Goal: Task Accomplishment & Management: Use online tool/utility

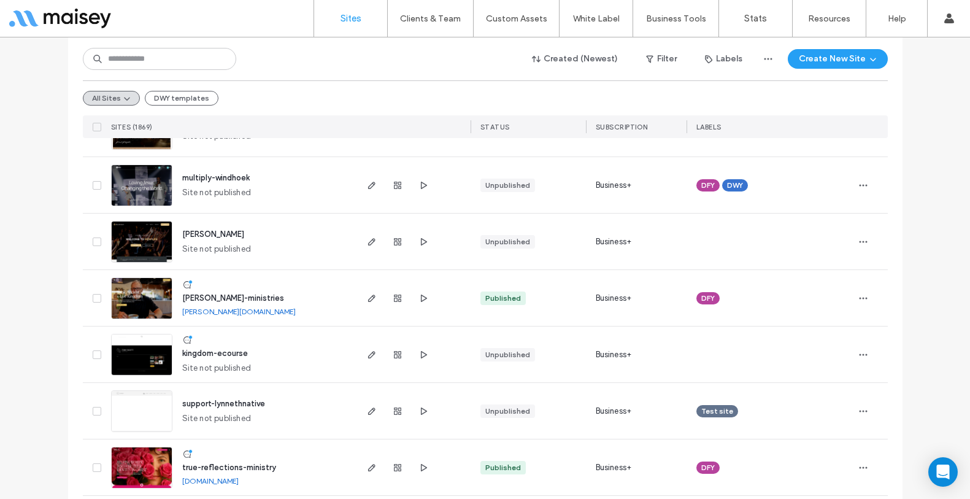
scroll to position [518, 0]
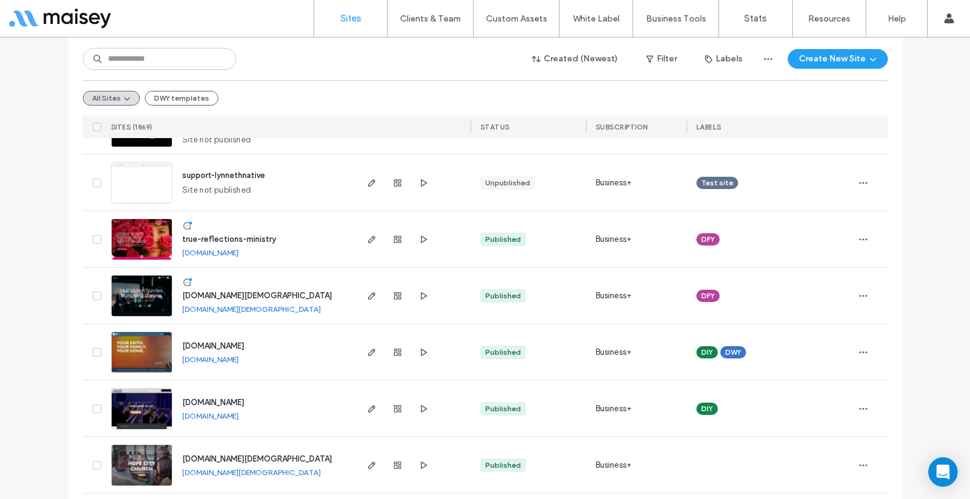
click at [231, 234] on span "true-reflections-ministry" at bounding box center [229, 238] width 94 height 9
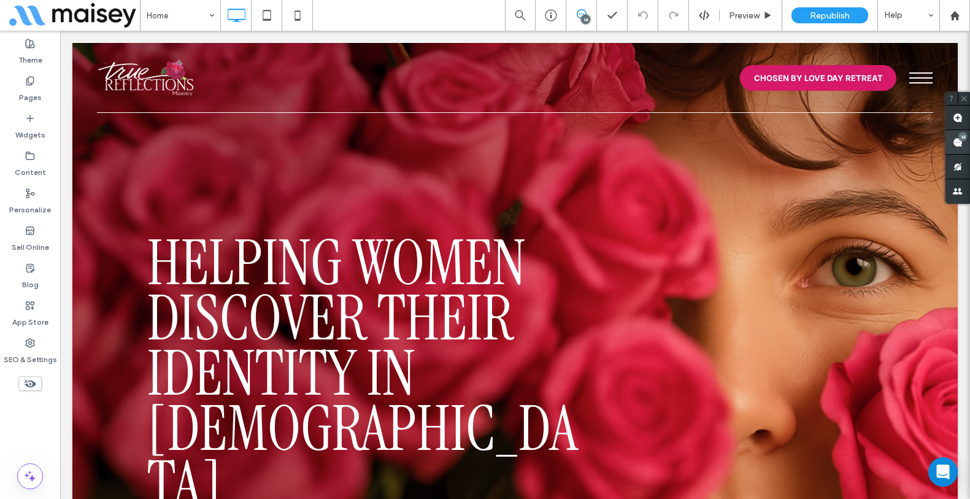
click at [963, 140] on div "14" at bounding box center [957, 142] width 25 height 25
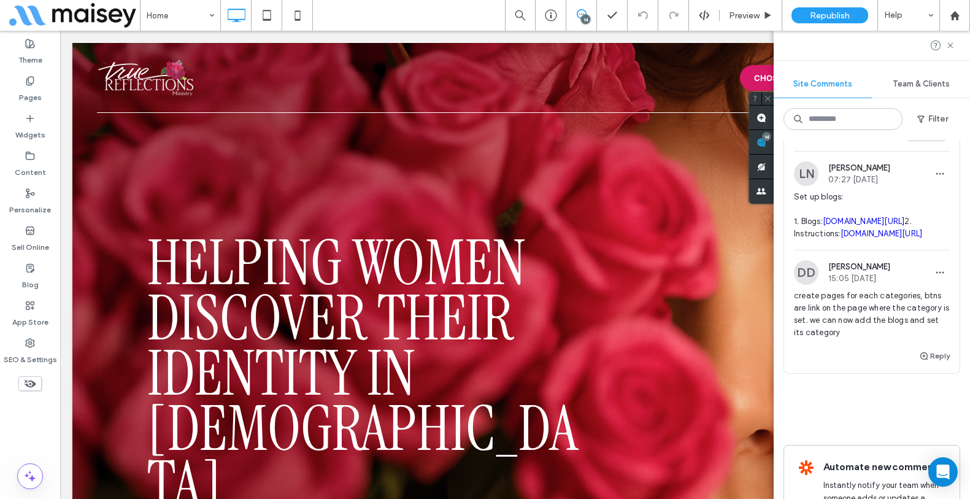
scroll to position [1740, 0]
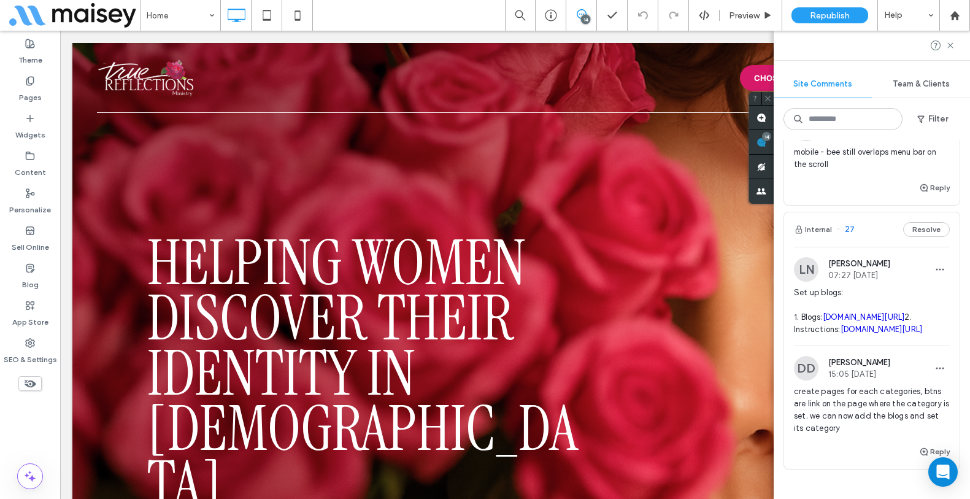
click at [806, 141] on img at bounding box center [806, 129] width 25 height 25
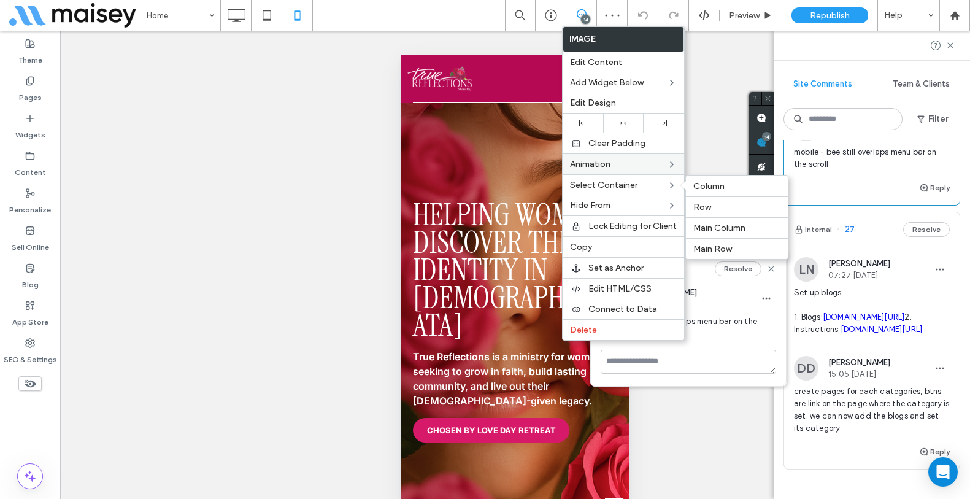
scroll to position [3126, 0]
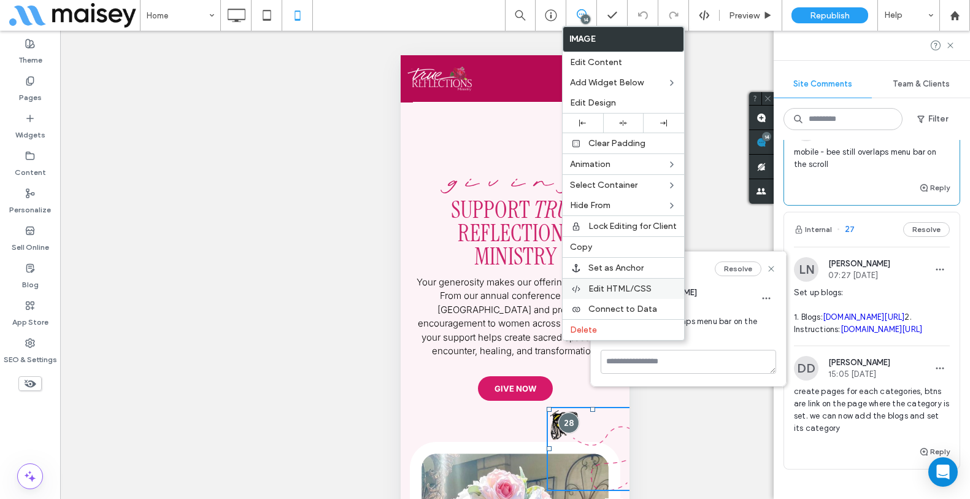
click at [614, 284] on span "Edit HTML/CSS" at bounding box center [619, 288] width 63 height 10
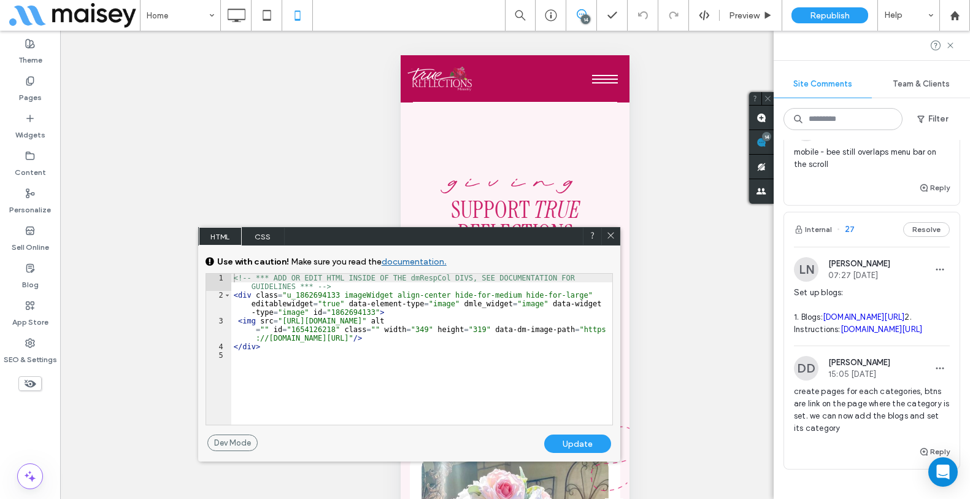
click at [263, 231] on span "CSS" at bounding box center [263, 236] width 43 height 18
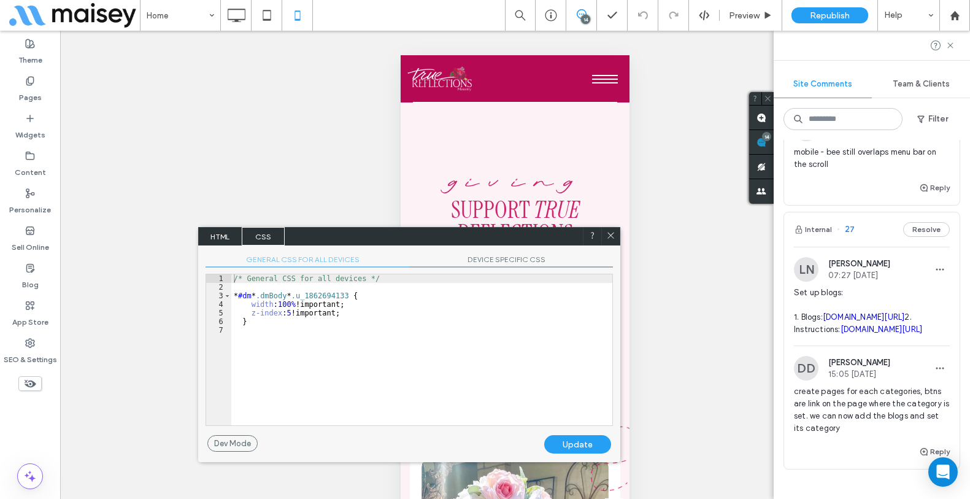
scroll to position [2, 0]
click at [329, 329] on div "/* General CSS for all devices */ * #dm * .dmBody * .u_1862694133 { width : 100…" at bounding box center [421, 358] width 381 height 168
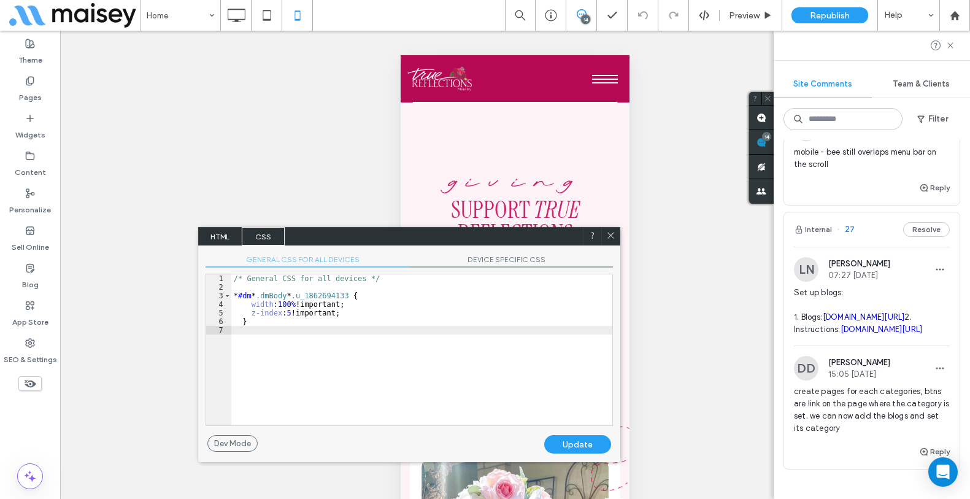
click at [291, 313] on div "/* General CSS for all devices */ * #dm * .dmBody * .u_1862694133 { width : 100…" at bounding box center [421, 358] width 381 height 168
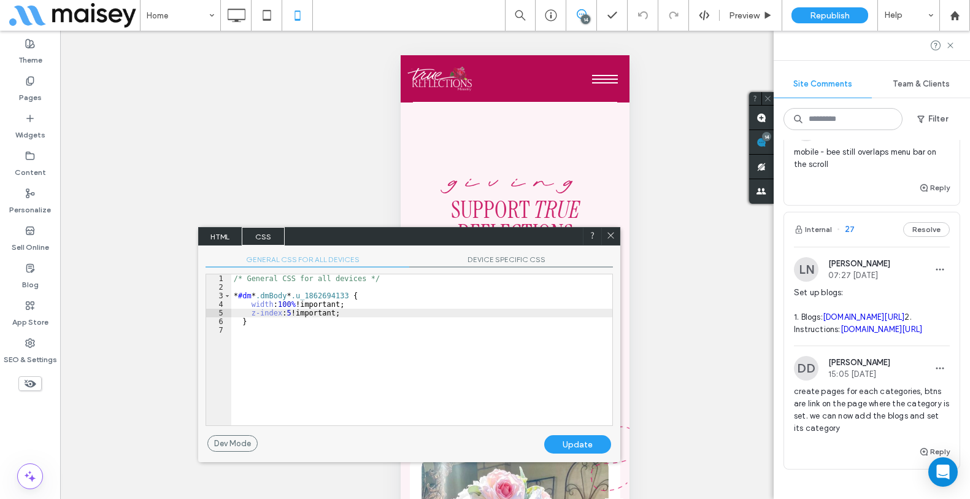
type textarea "**"
click at [579, 442] on div "Update" at bounding box center [577, 444] width 67 height 18
click at [928, 195] on button "Reply" at bounding box center [934, 187] width 31 height 15
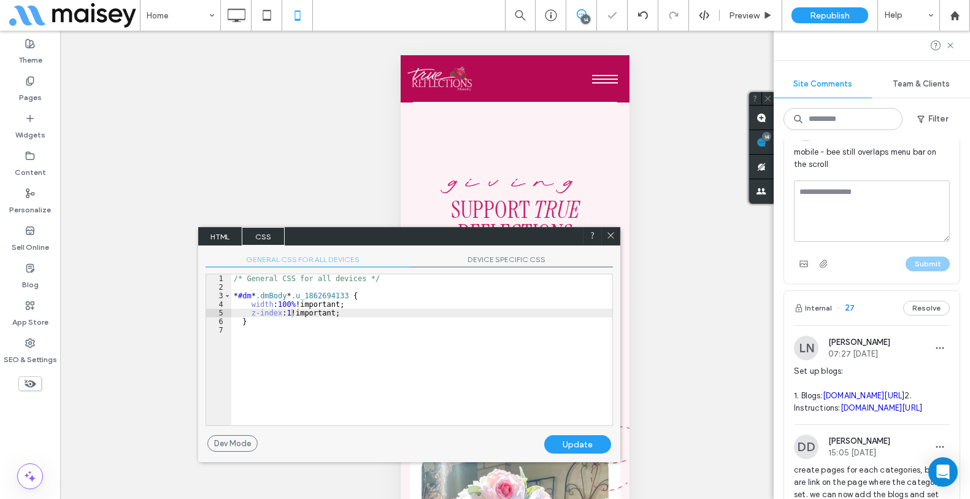
click at [903, 242] on textarea at bounding box center [872, 210] width 156 height 61
type textarea "****"
click at [918, 271] on button "Submit" at bounding box center [928, 263] width 44 height 15
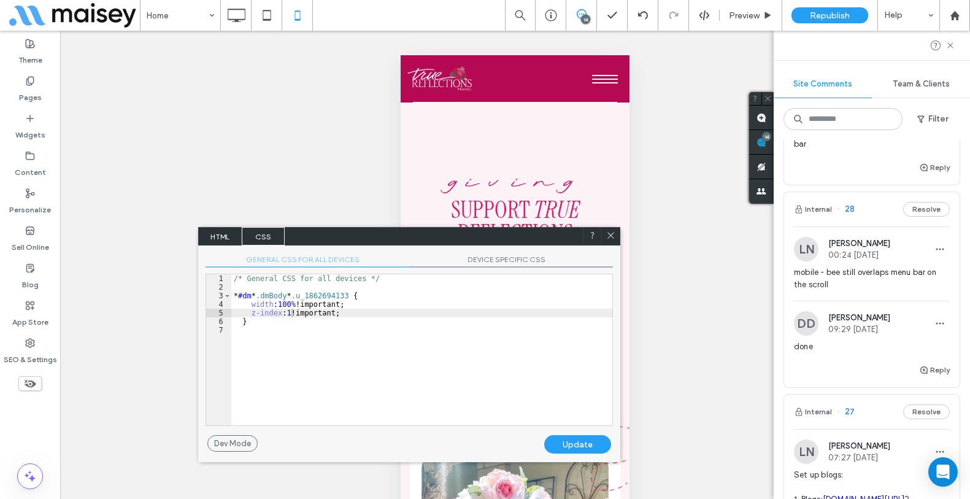
scroll to position [1607, 0]
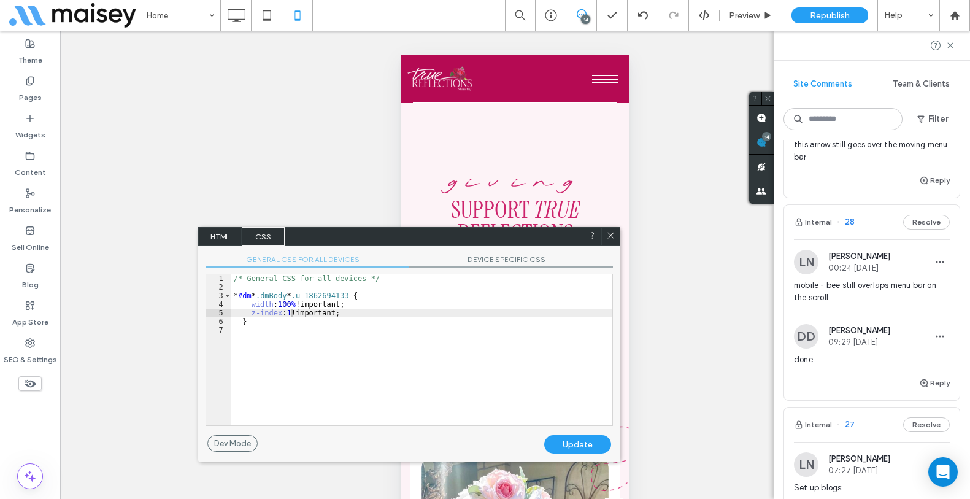
click at [805, 134] on img at bounding box center [806, 121] width 25 height 25
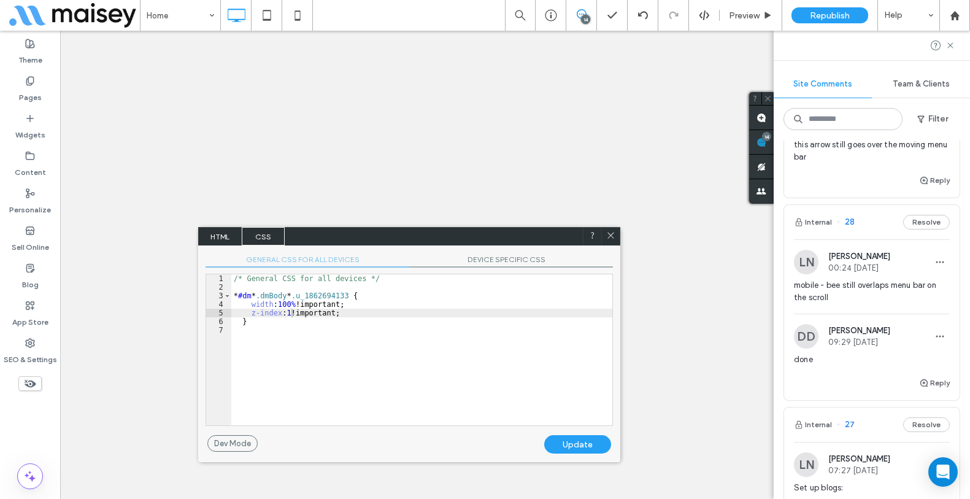
scroll to position [0, 0]
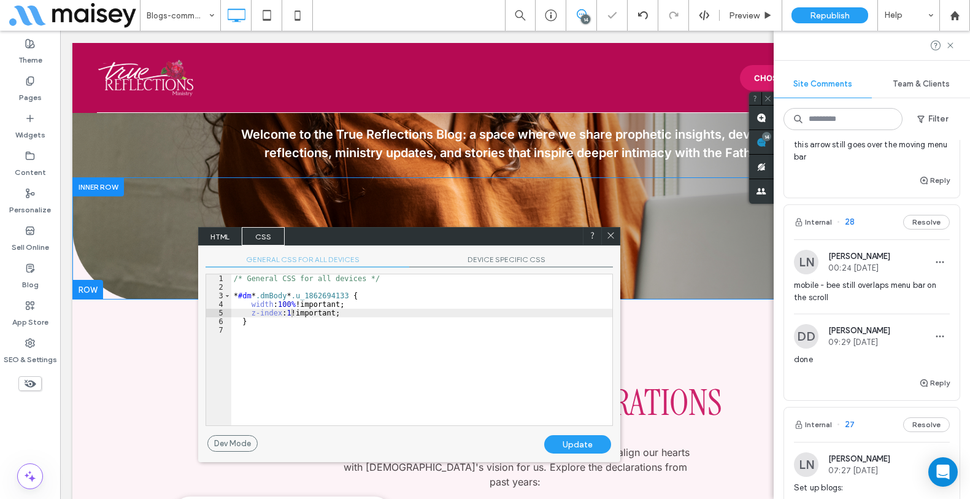
scroll to position [193, 0]
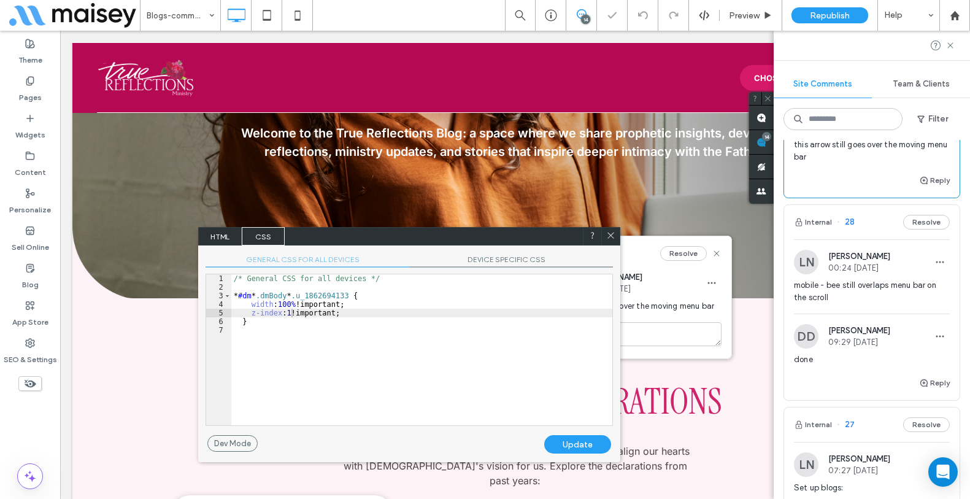
click at [617, 236] on div at bounding box center [610, 236] width 18 height 18
click at [607, 234] on icon at bounding box center [610, 235] width 9 height 9
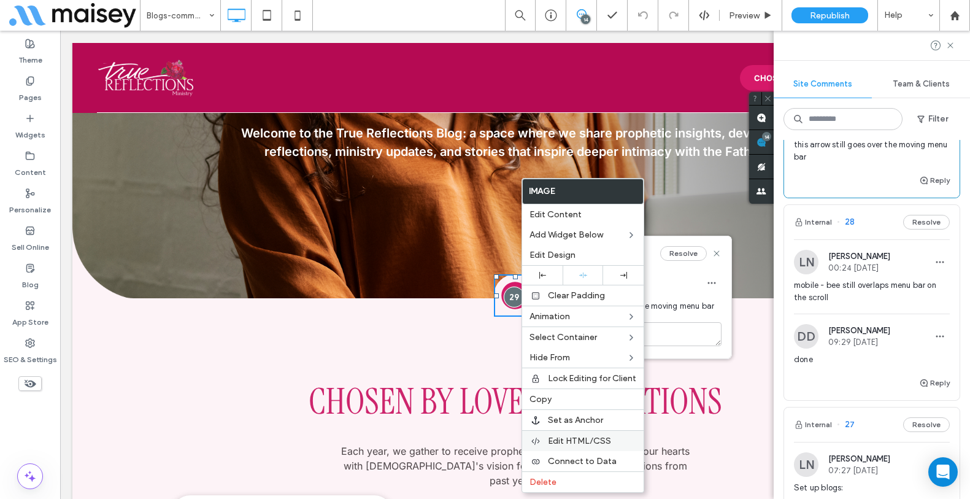
click at [587, 439] on span "Edit HTML/CSS" at bounding box center [579, 441] width 63 height 10
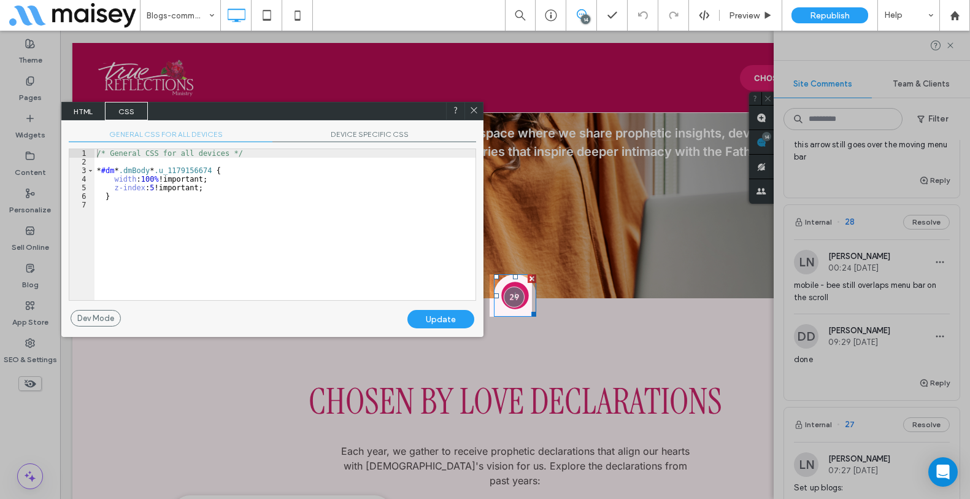
click at [154, 188] on div "/* General CSS for all devices */ * #dm * .dmBody * .u_1179156674 { width : 100…" at bounding box center [284, 233] width 381 height 168
type textarea "**"
click at [441, 326] on div "Update" at bounding box center [440, 319] width 67 height 18
click at [929, 305] on div at bounding box center [751, 249] width 439 height 499
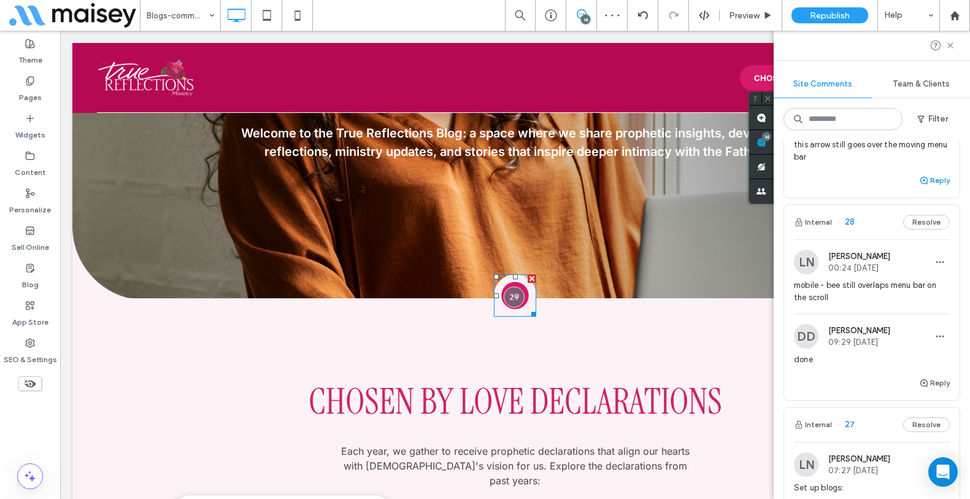
click at [929, 188] on button "Reply" at bounding box center [934, 180] width 31 height 15
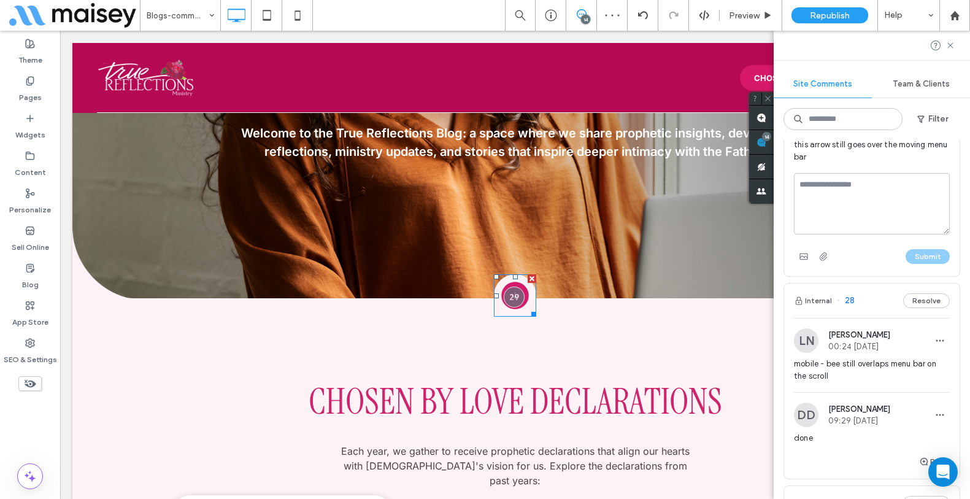
click at [902, 234] on textarea at bounding box center [872, 203] width 156 height 61
type textarea "****"
click at [925, 264] on button "Submit" at bounding box center [928, 256] width 44 height 15
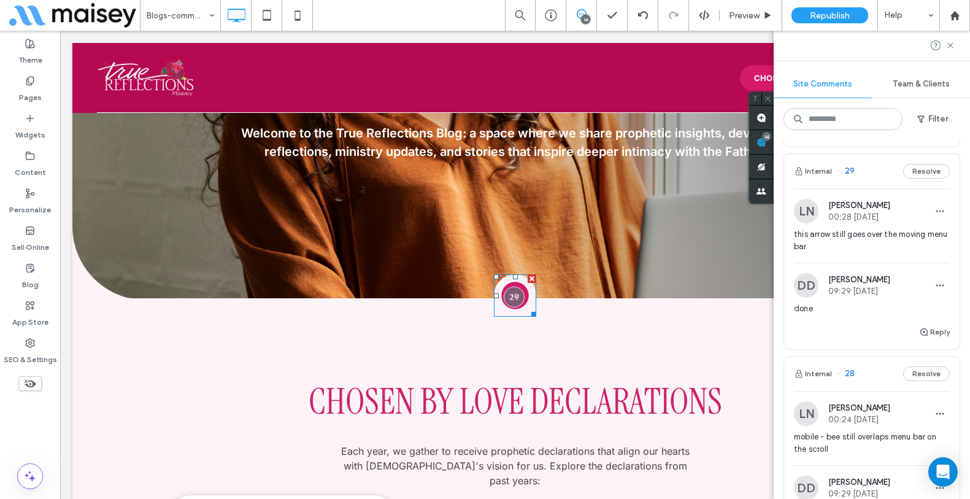
scroll to position [1502, 0]
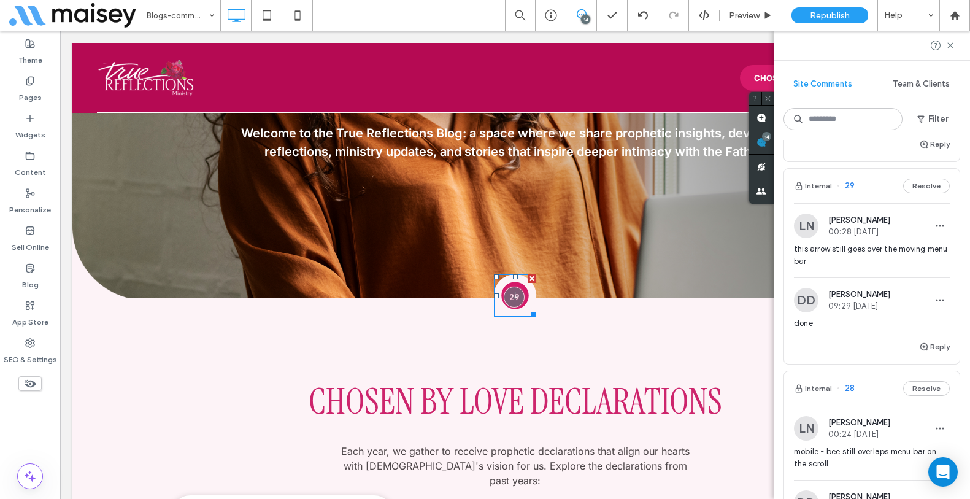
click at [806, 98] on img at bounding box center [806, 85] width 25 height 25
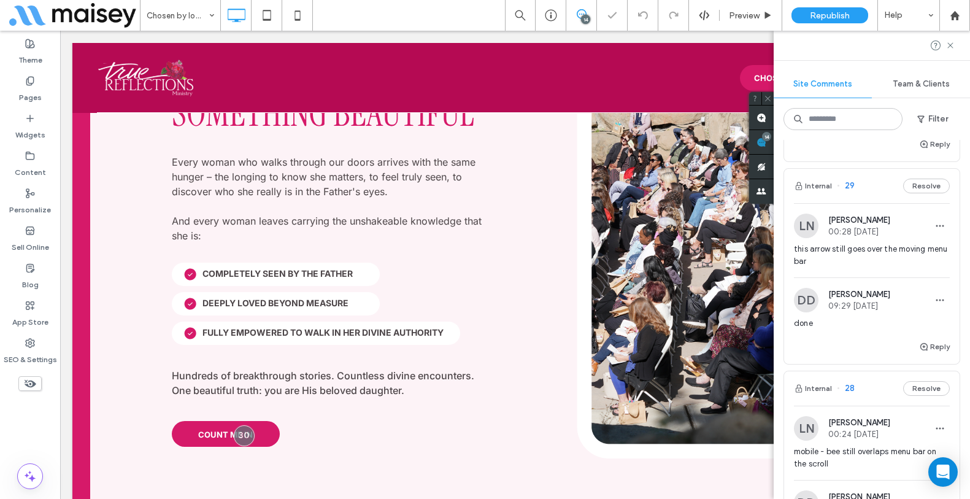
scroll to position [1681, 0]
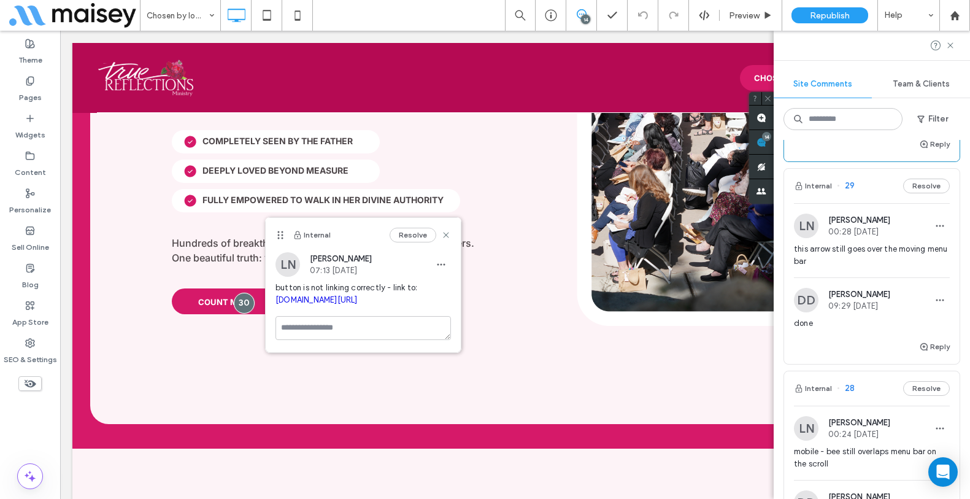
drag, startPoint x: 310, startPoint y: 324, endPoint x: 276, endPoint y: 317, distance: 35.0
click at [276, 306] on span "button is not linking correctly - link to: app.aplos.com/aws/events/chosen_by_l…" at bounding box center [362, 294] width 175 height 25
copy link "app.aplos.com/aws/events/chosen_by_love_2026"
drag, startPoint x: 443, startPoint y: 237, endPoint x: 318, endPoint y: 245, distance: 124.8
click at [443, 237] on use at bounding box center [446, 235] width 6 height 6
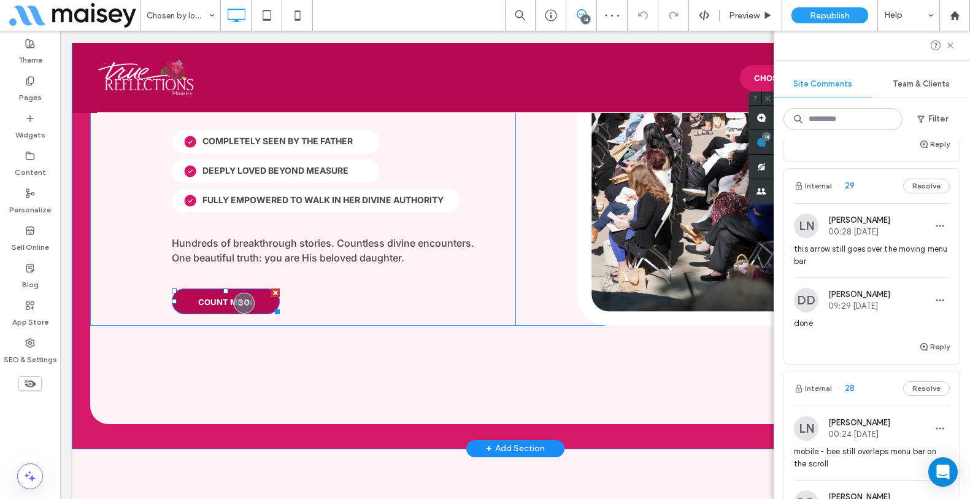
click at [271, 305] on div at bounding box center [275, 309] width 9 height 9
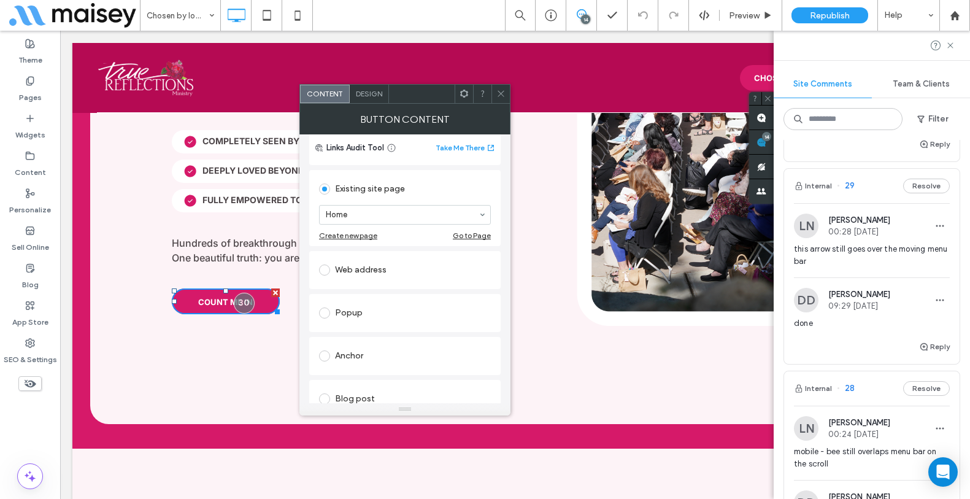
scroll to position [94, 0]
click at [329, 274] on label at bounding box center [327, 269] width 16 height 11
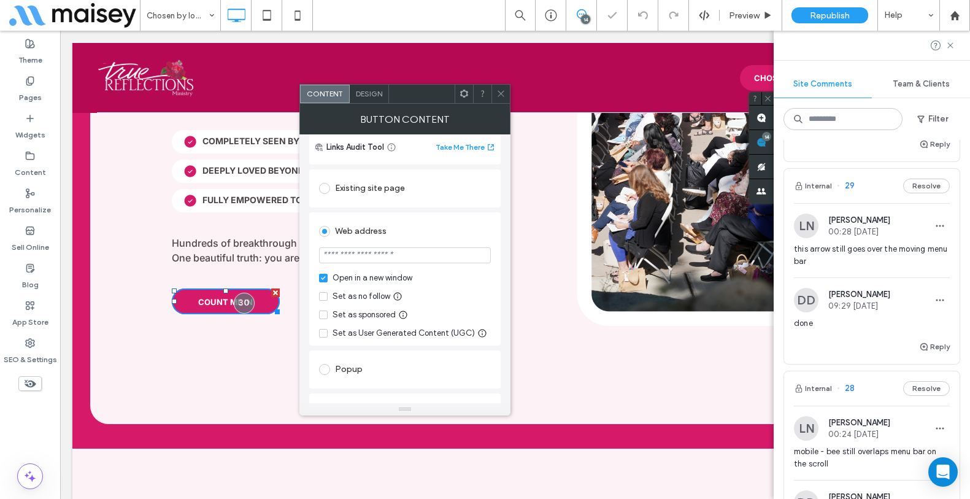
click at [426, 263] on input "url" at bounding box center [405, 255] width 172 height 16
paste input "**********"
type input "**********"
click at [463, 232] on div "Web address" at bounding box center [405, 231] width 172 height 20
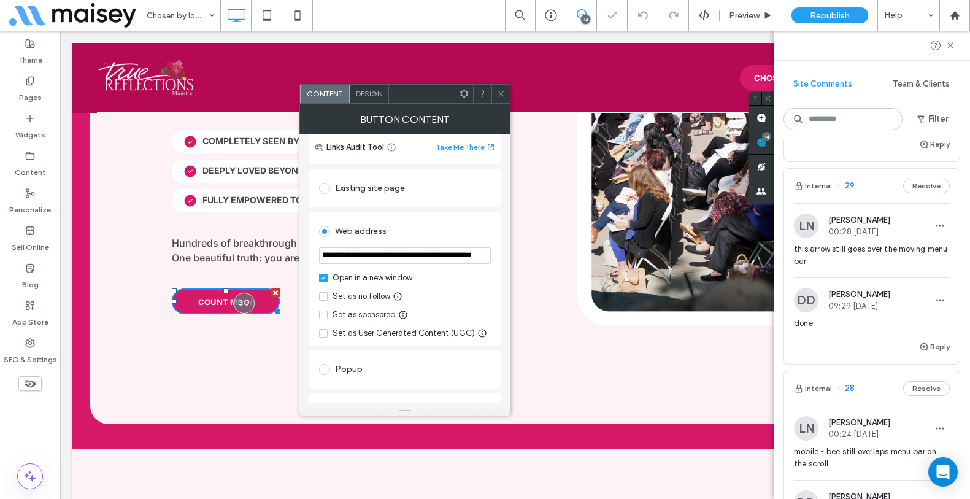
scroll to position [0, 0]
click at [494, 96] on div at bounding box center [500, 94] width 18 height 18
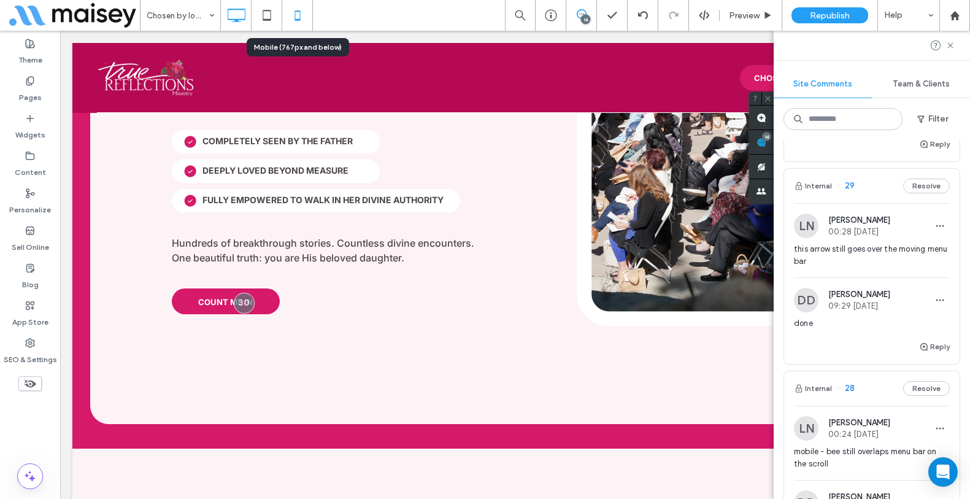
click at [306, 21] on icon at bounding box center [297, 15] width 25 height 25
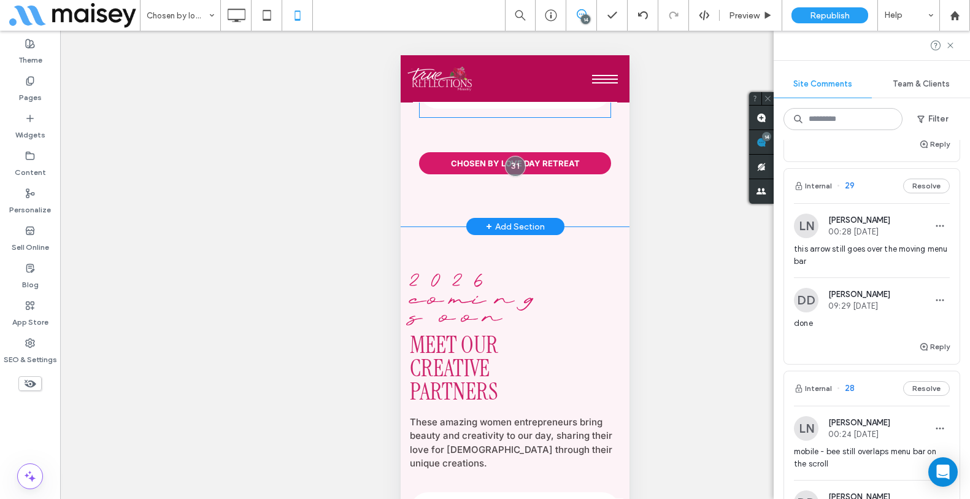
scroll to position [4323, 0]
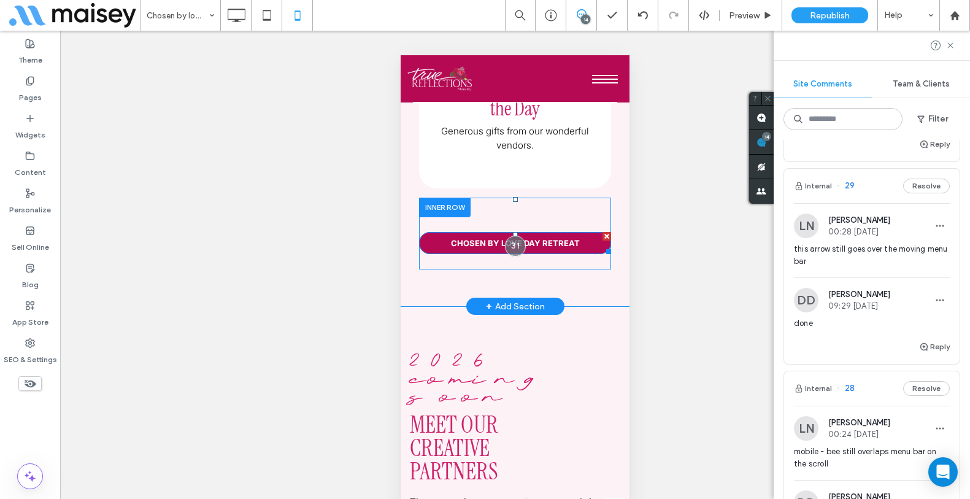
click at [556, 244] on span "CHOSEN BY LOVE DAY RETREAT" at bounding box center [515, 243] width 129 height 10
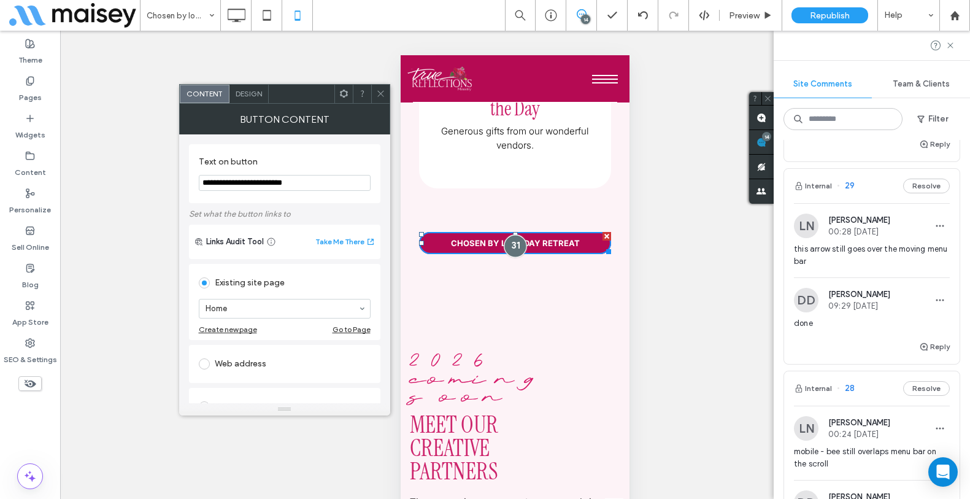
click at [507, 245] on div at bounding box center [515, 246] width 23 height 23
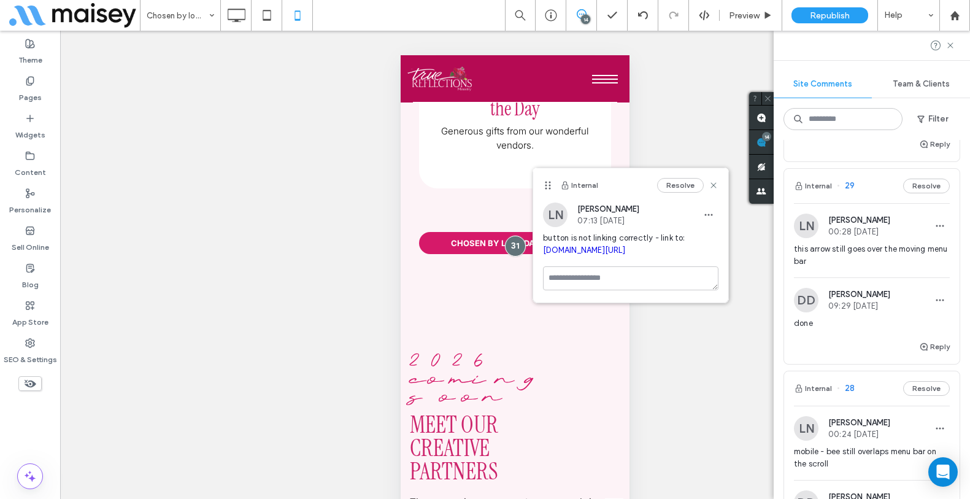
drag, startPoint x: 577, startPoint y: 278, endPoint x: 541, endPoint y: 263, distance: 39.1
click at [541, 263] on div "LN Lindie Northup 07:13 Sep 13 2025 button is not linking correctly - link to: …" at bounding box center [630, 234] width 195 height 64
copy link "app.aplos.com/aws/events/chosen_by_love_2026"
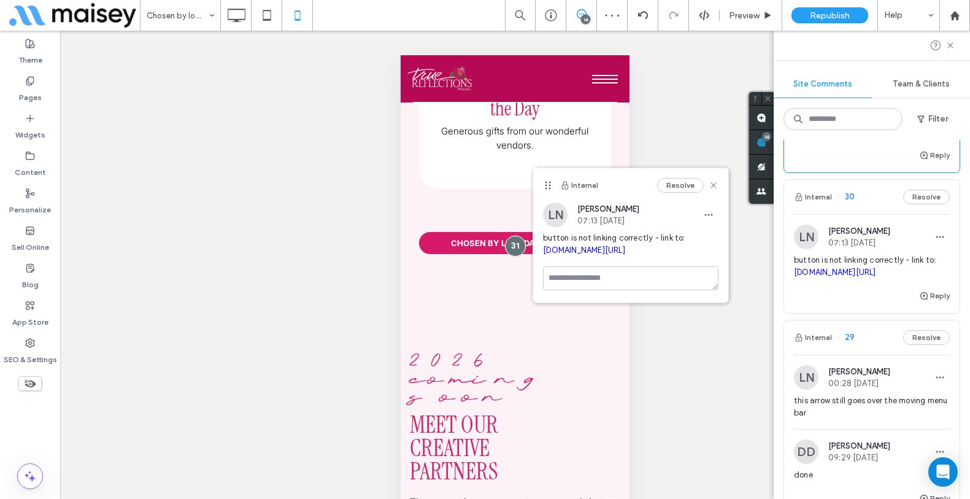
scroll to position [1350, 0]
click at [719, 183] on div "Internal Resolve" at bounding box center [630, 185] width 195 height 34
click at [716, 185] on icon at bounding box center [714, 185] width 10 height 10
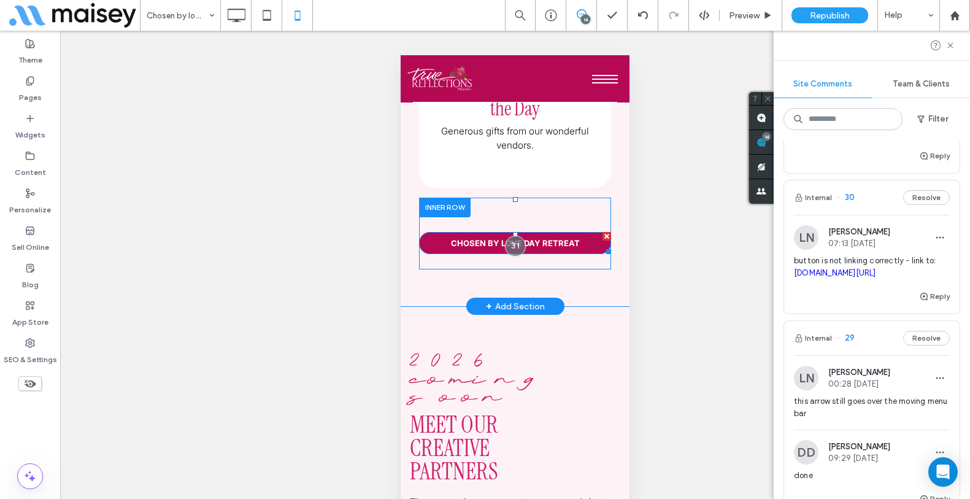
click at [587, 250] on link "CHOSEN BY LOVE DAY RETREAT" at bounding box center [515, 243] width 192 height 22
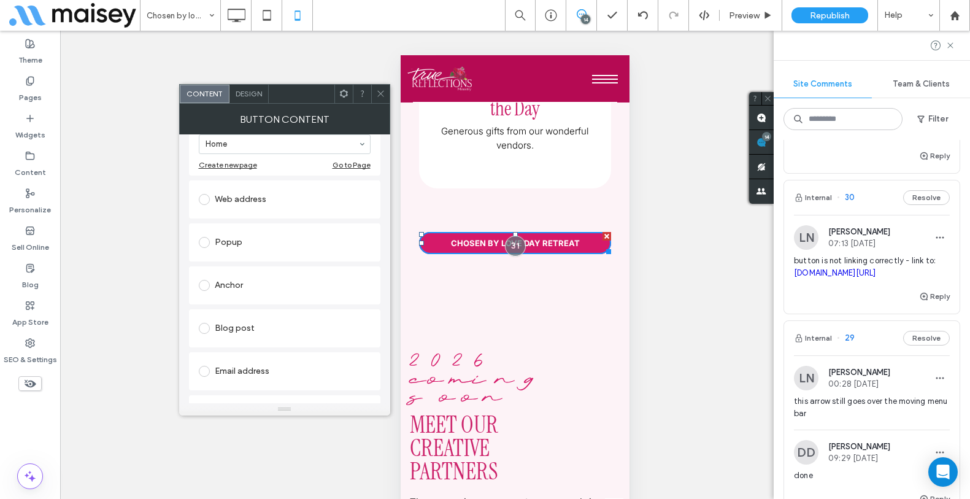
scroll to position [137, 0]
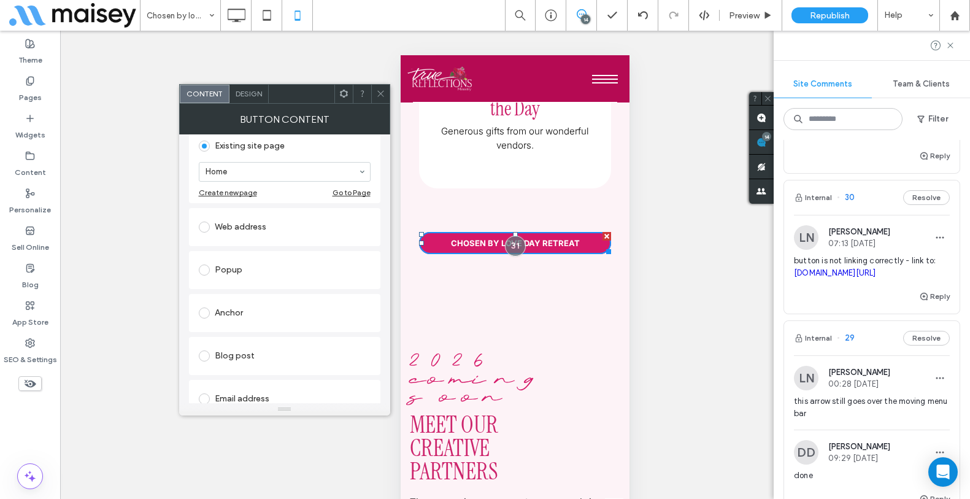
click at [207, 226] on span at bounding box center [204, 226] width 11 height 11
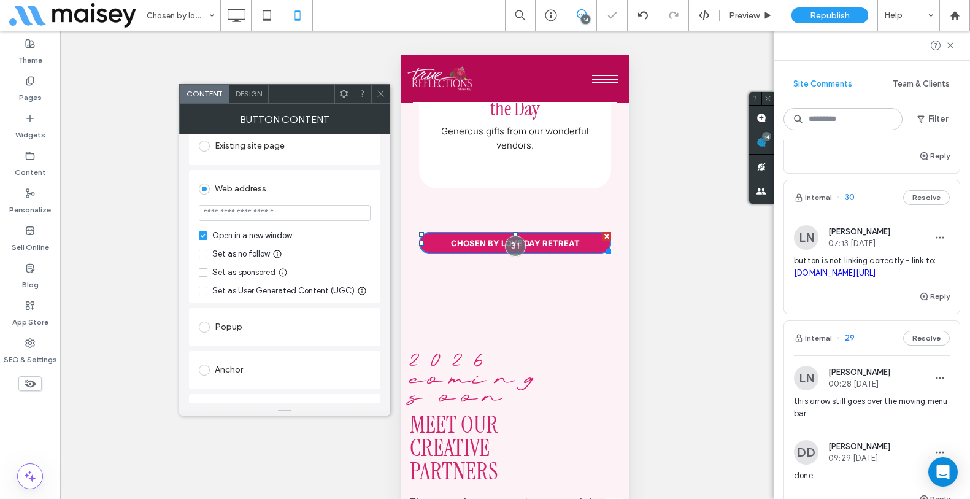
click at [277, 217] on input "url" at bounding box center [285, 213] width 172 height 16
paste input "**********"
type input "**********"
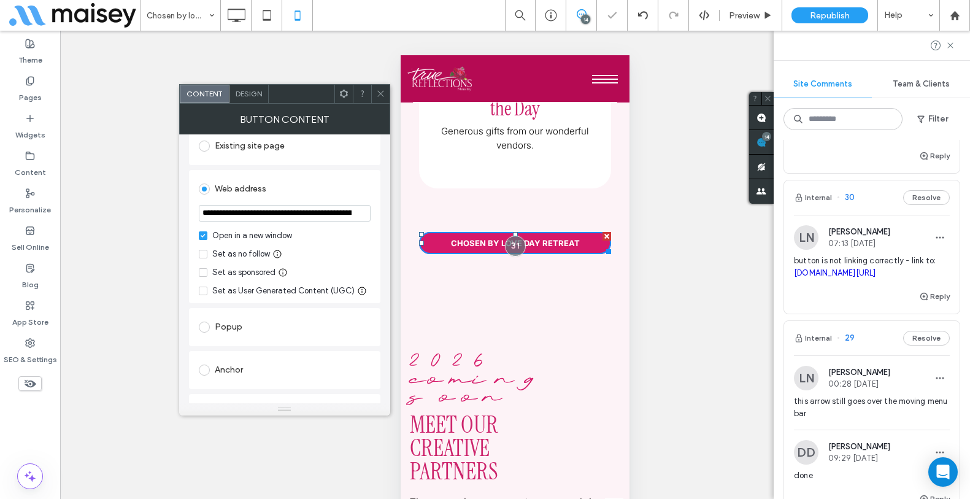
click at [320, 190] on div "Web address" at bounding box center [285, 189] width 172 height 20
click at [382, 96] on use at bounding box center [380, 94] width 6 height 6
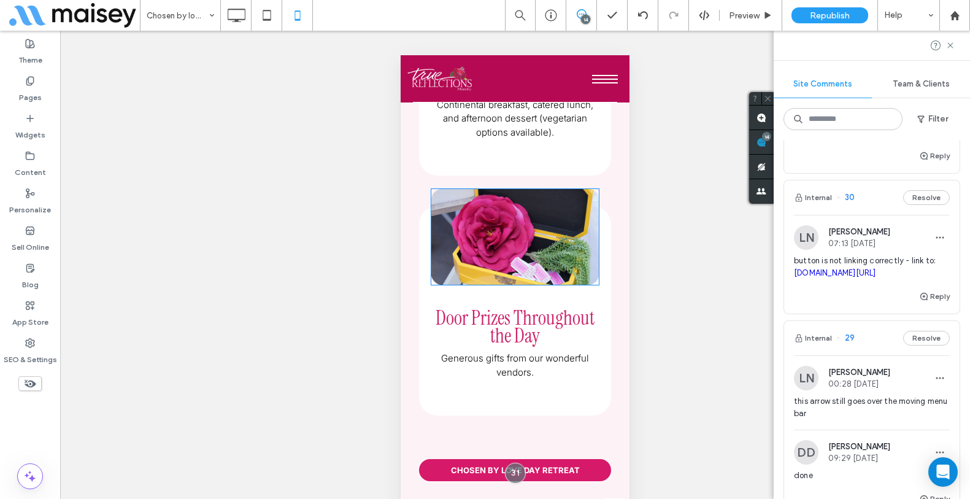
scroll to position [4095, 0]
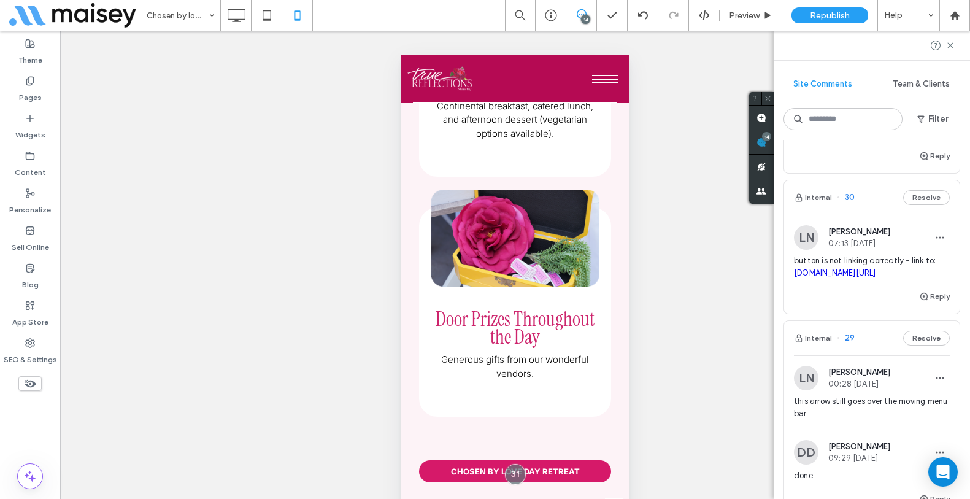
click at [813, 250] on img at bounding box center [806, 237] width 25 height 25
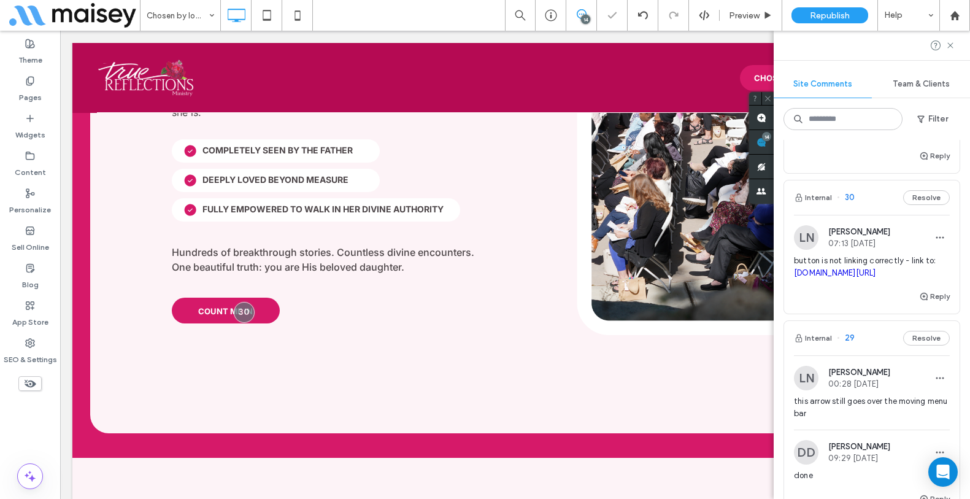
scroll to position [1681, 0]
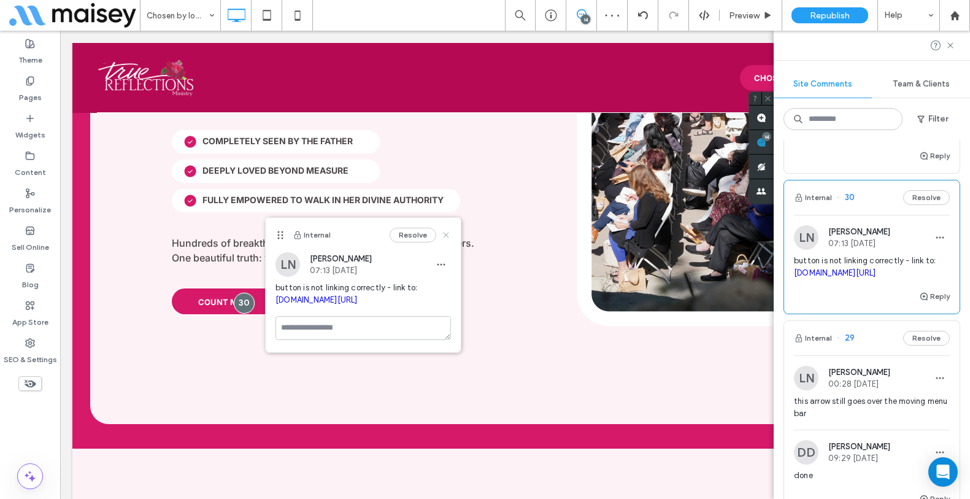
click at [450, 230] on icon at bounding box center [446, 235] width 10 height 10
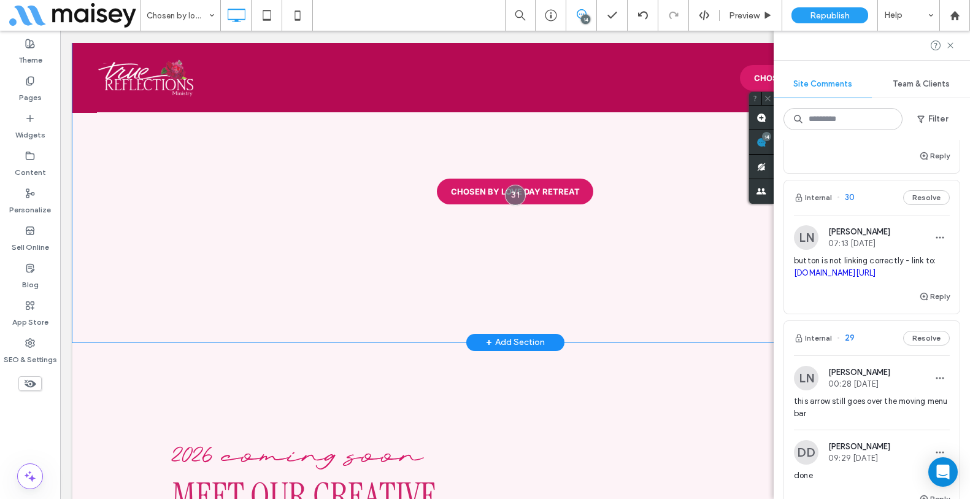
scroll to position [3164, 0]
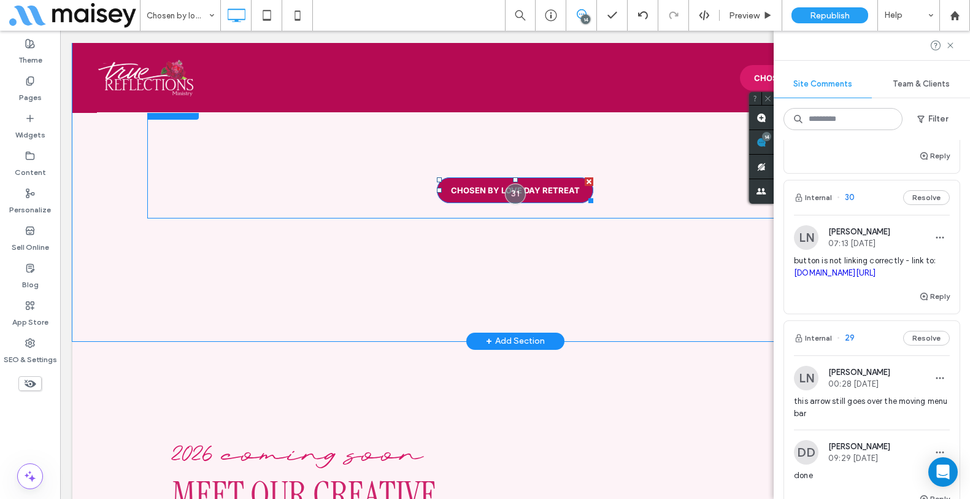
click at [458, 185] on span "CHOSEN BY LOVE DAY RETREAT" at bounding box center [515, 190] width 129 height 10
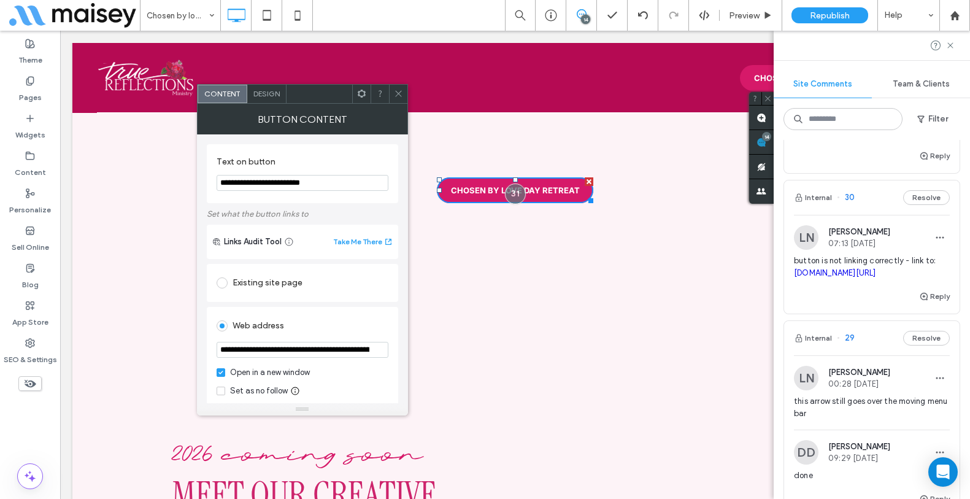
click at [399, 94] on use at bounding box center [398, 94] width 6 height 6
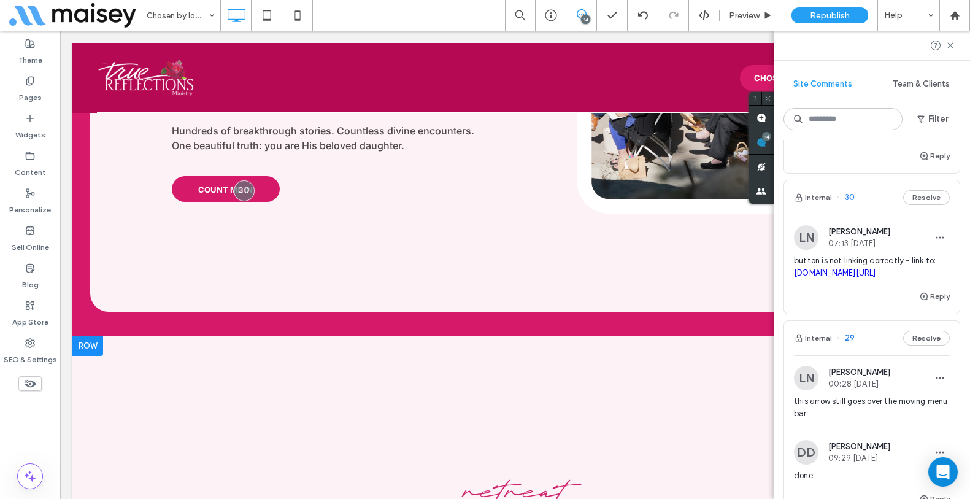
scroll to position [1526, 0]
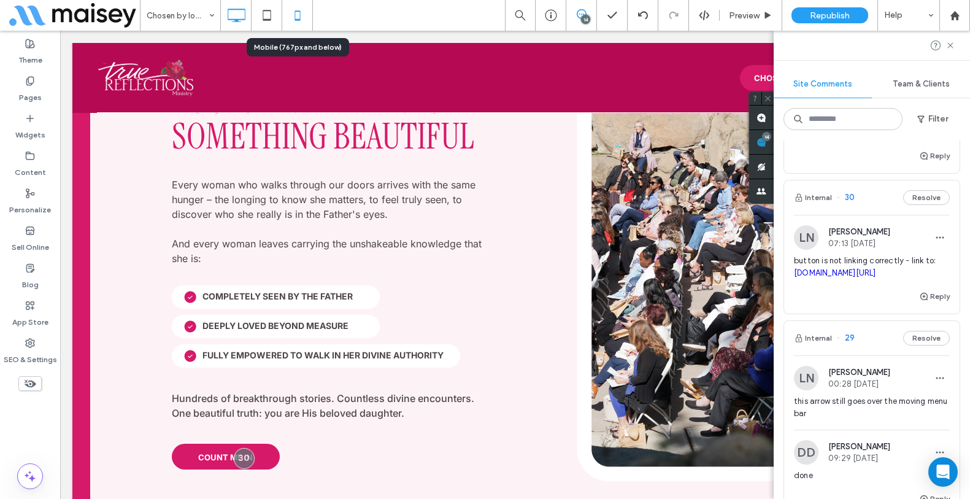
click at [295, 21] on icon at bounding box center [297, 15] width 25 height 25
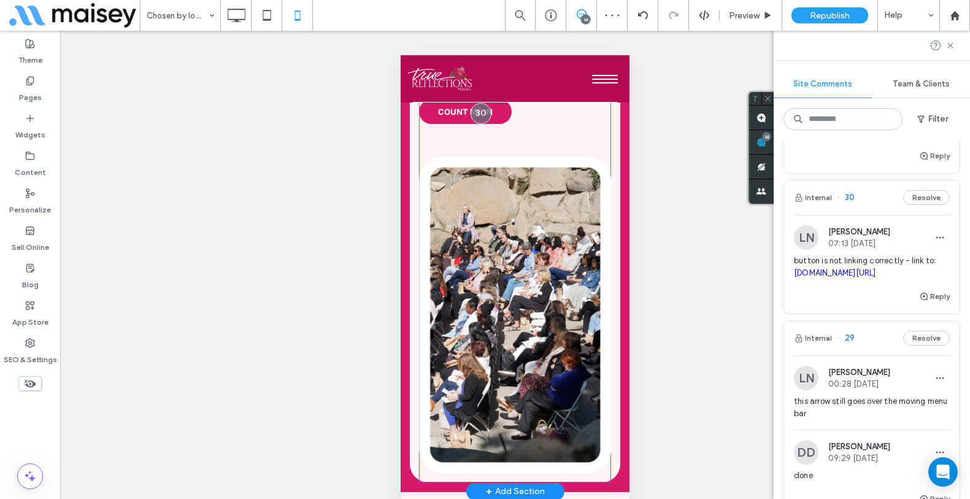
scroll to position [1630, 0]
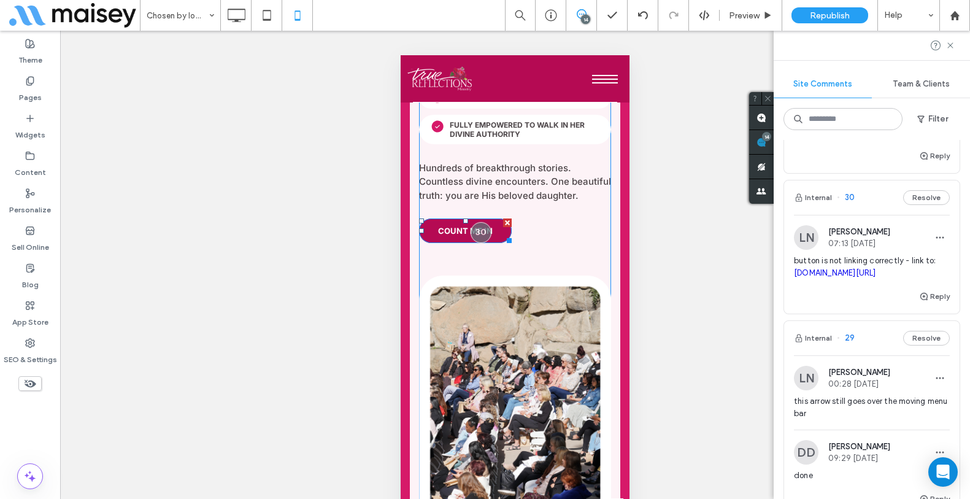
click at [440, 231] on span "COUNT ME IN" at bounding box center [465, 231] width 55 height 10
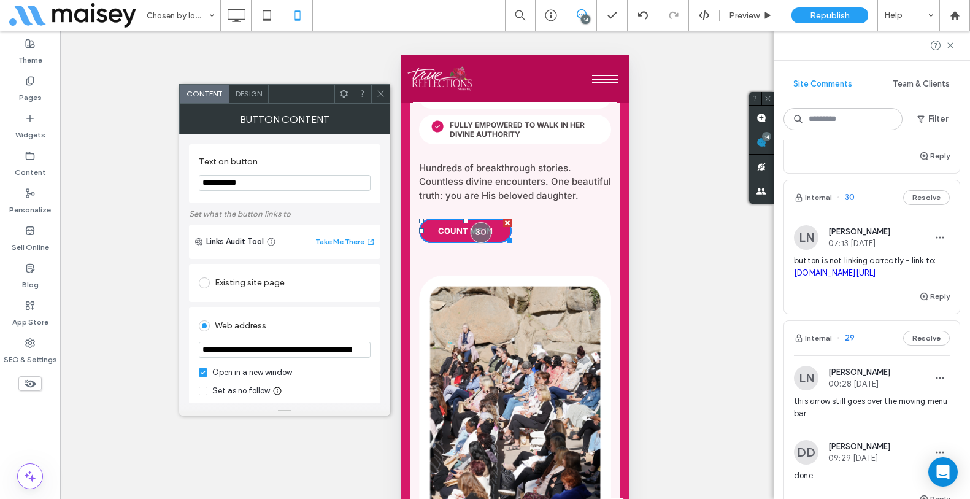
click at [376, 100] on span at bounding box center [380, 94] width 9 height 18
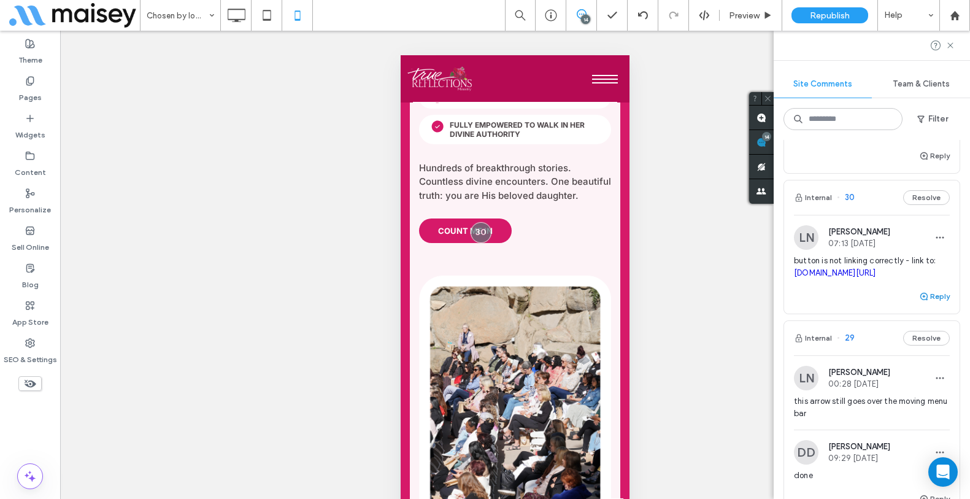
click at [939, 304] on button "Reply" at bounding box center [934, 296] width 31 height 15
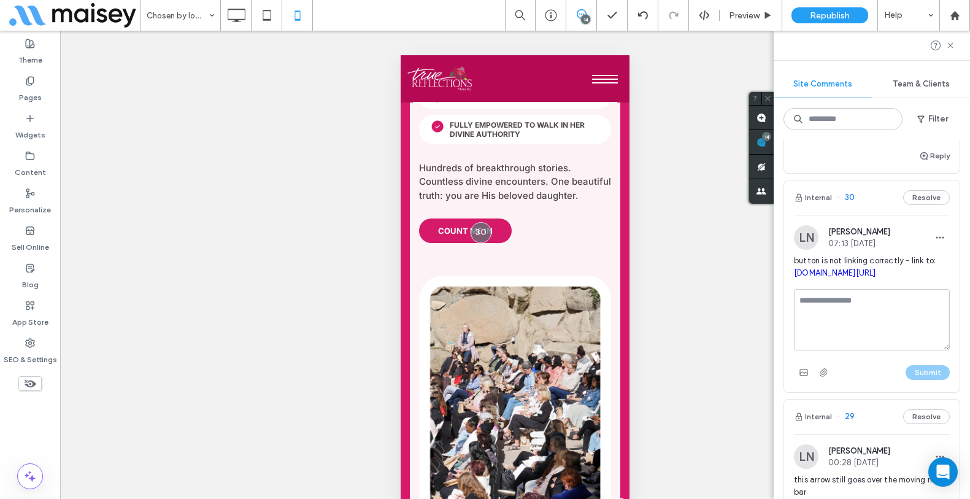
click at [869, 350] on textarea at bounding box center [872, 319] width 156 height 61
type textarea "****"
click at [914, 380] on button "Submit" at bounding box center [928, 372] width 44 height 15
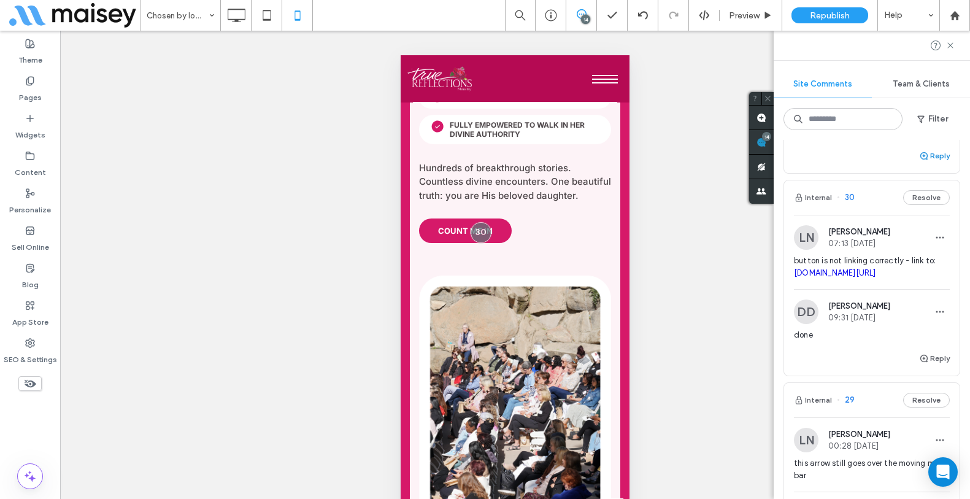
click at [924, 163] on button "Reply" at bounding box center [934, 155] width 31 height 15
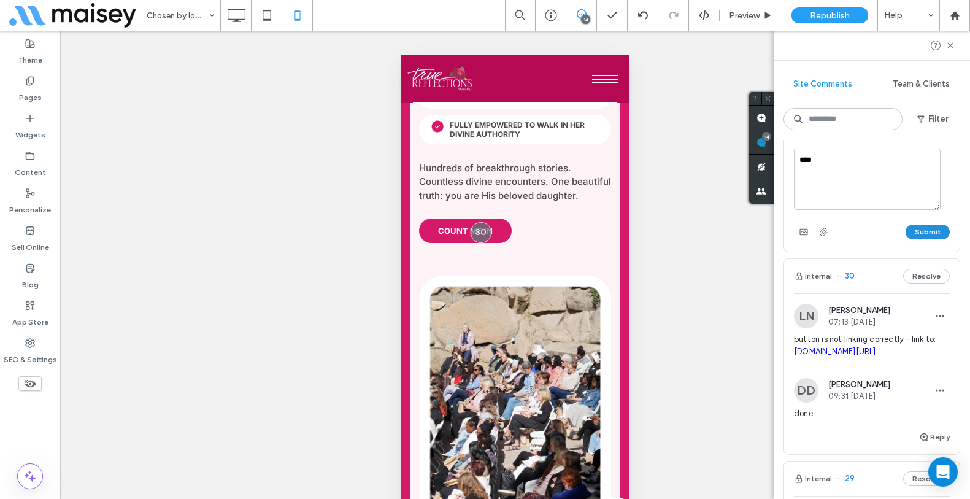
type textarea "****"
click at [922, 239] on button "Submit" at bounding box center [928, 232] width 44 height 15
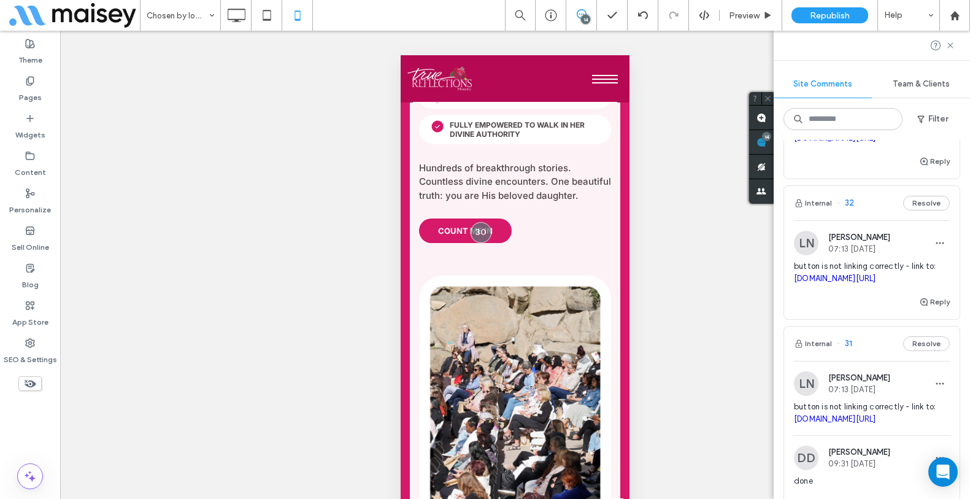
scroll to position [1063, 0]
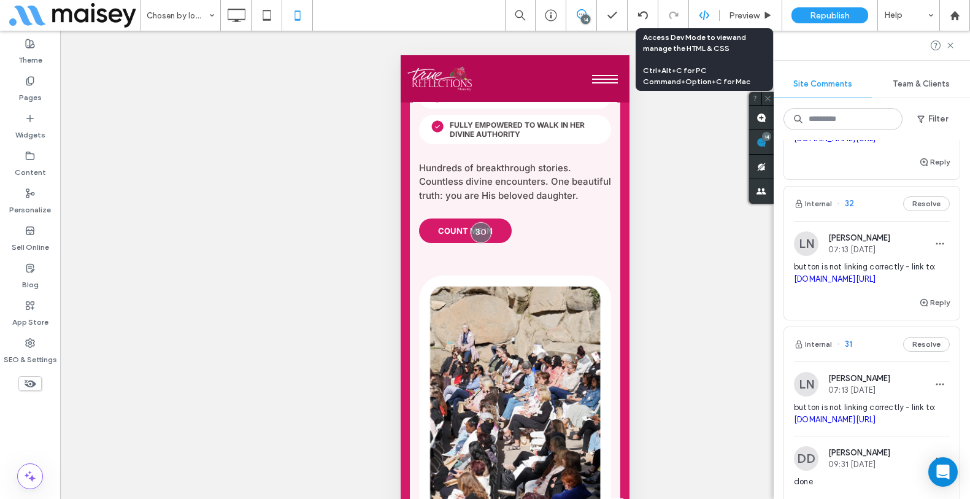
click at [702, 20] on icon at bounding box center [704, 15] width 11 height 11
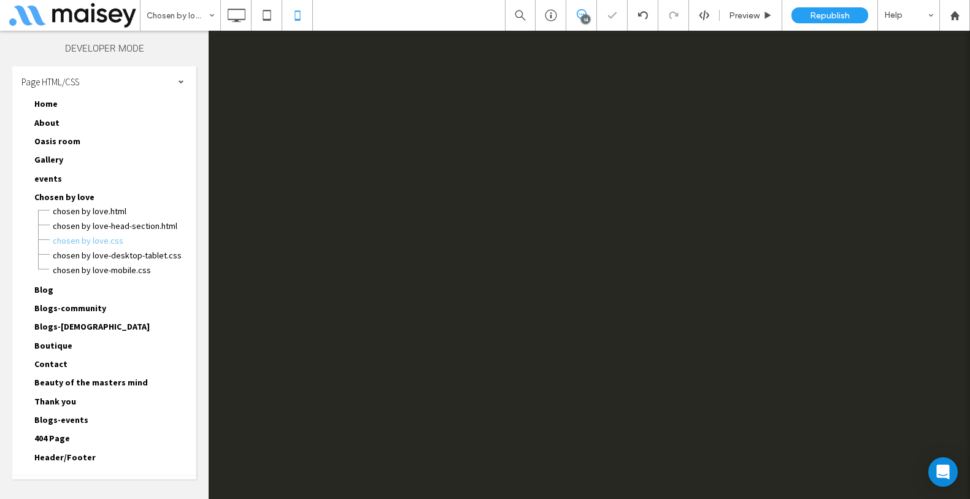
scroll to position [0, 0]
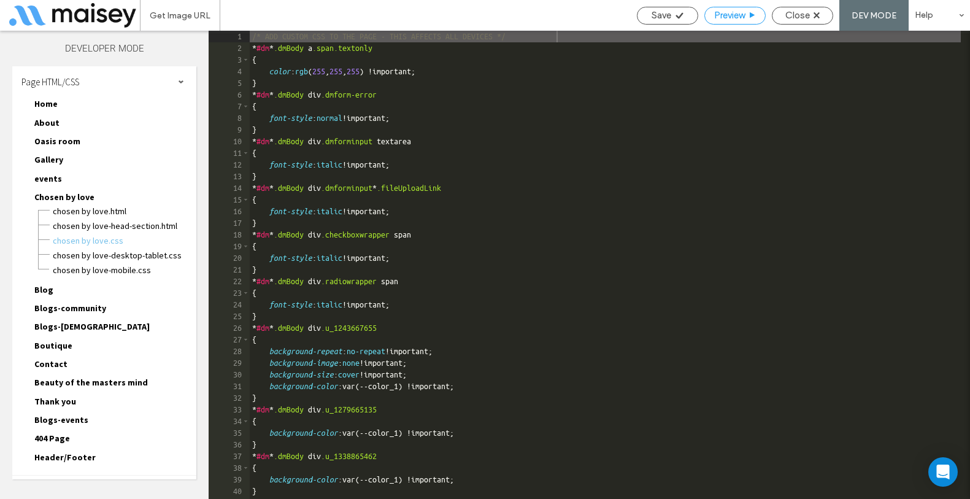
click at [740, 15] on span "Preview" at bounding box center [729, 15] width 31 height 11
click at [809, 19] on span "Close" at bounding box center [797, 15] width 25 height 11
